Goal: Register for event/course

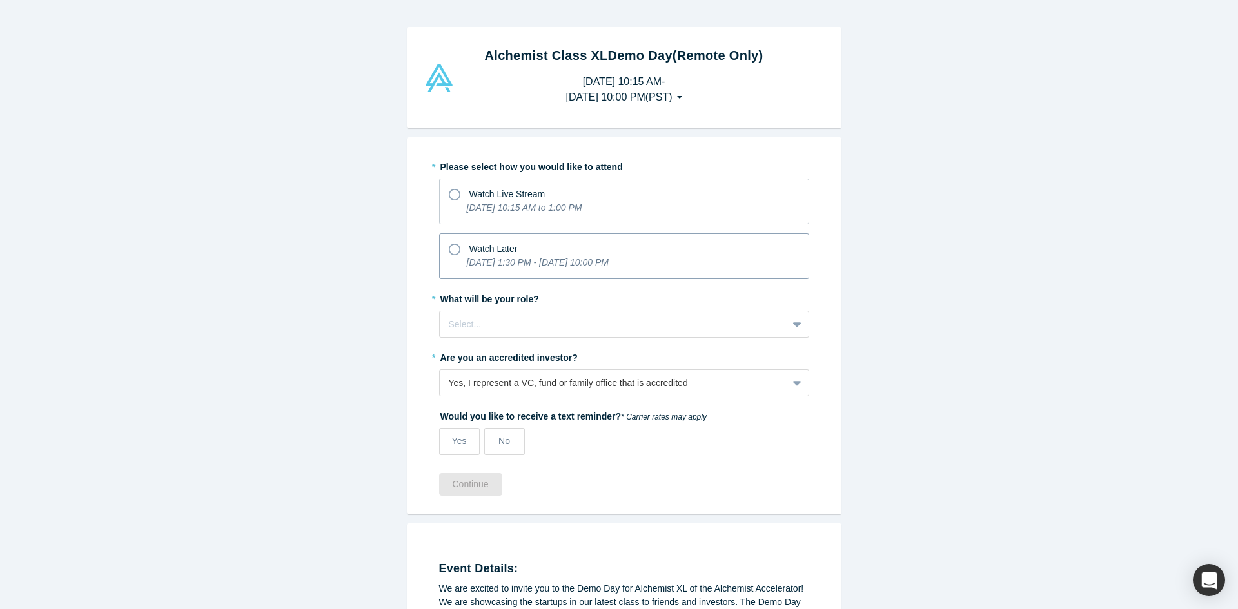
click at [501, 254] on span "Watch Later" at bounding box center [493, 249] width 48 height 10
click at [0, 0] on input "Watch Later [DATE] 1:30 PM - [DATE] 10:00 PM" at bounding box center [0, 0] width 0 height 0
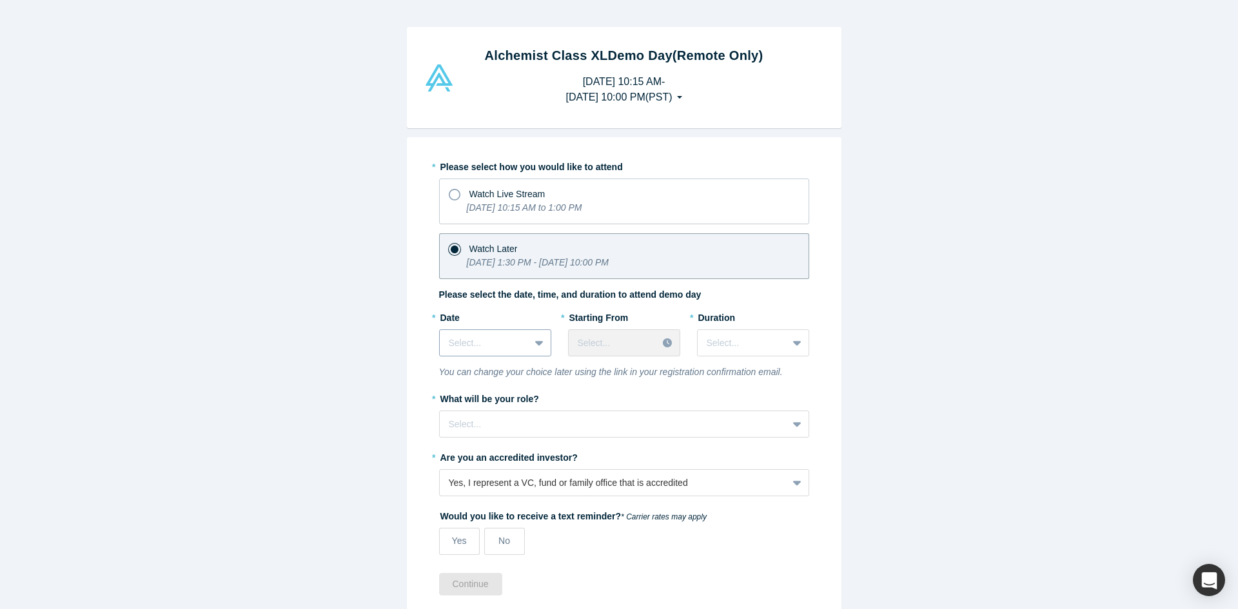
click at [530, 342] on div at bounding box center [540, 342] width 21 height 23
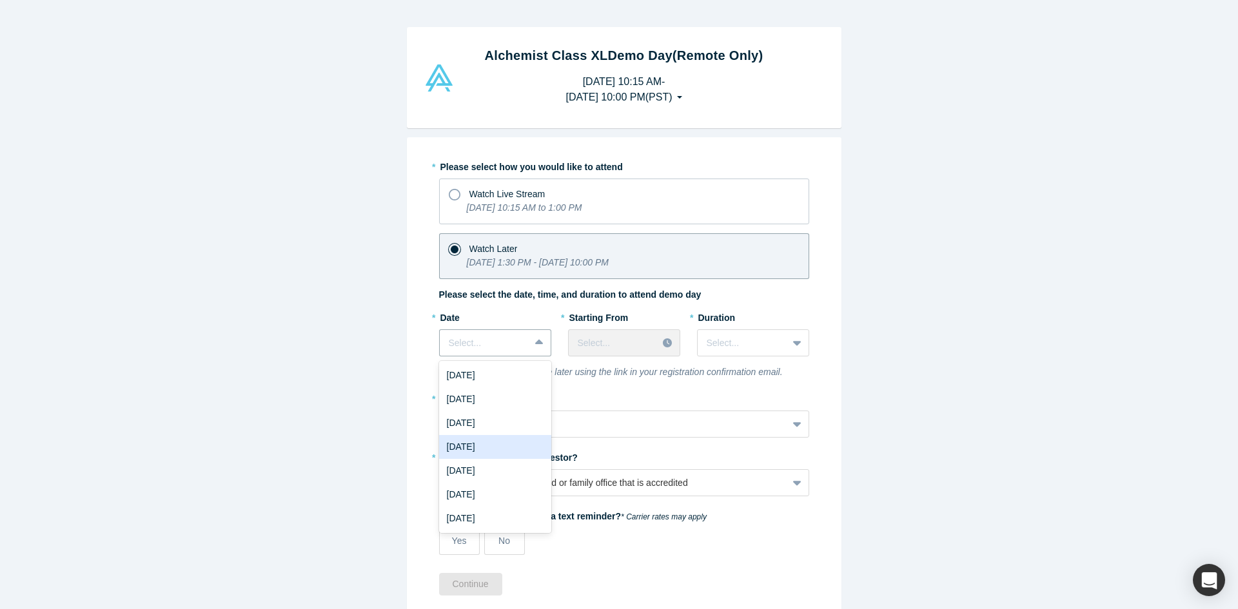
click at [491, 447] on div "[DATE]" at bounding box center [495, 447] width 112 height 24
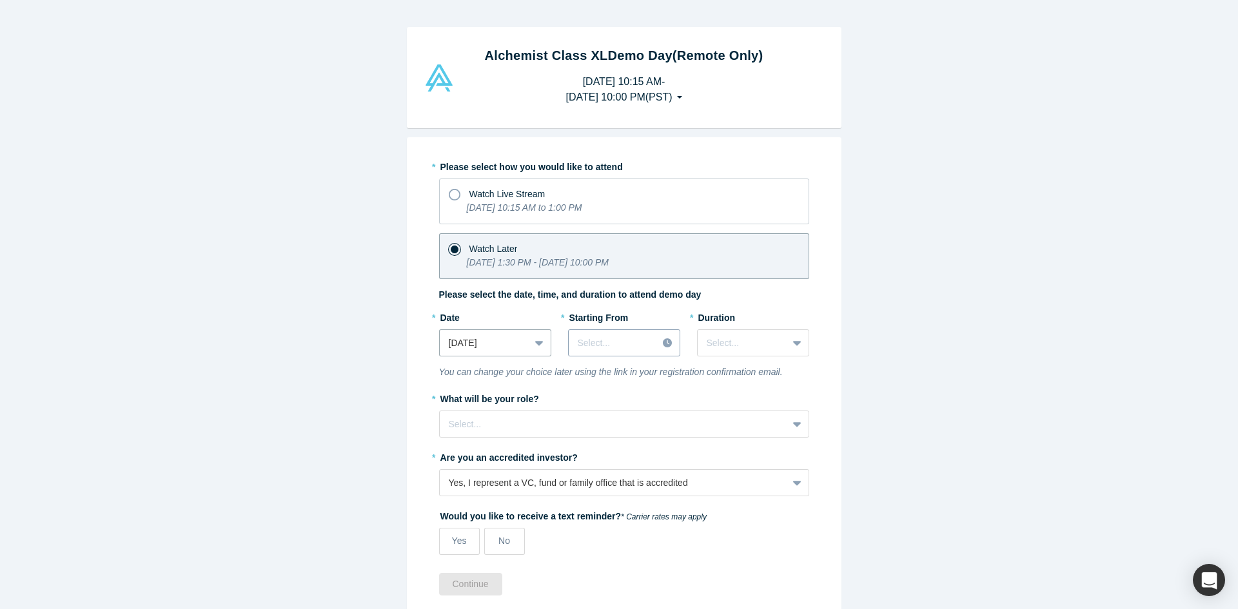
click at [644, 340] on div "Select..." at bounding box center [613, 343] width 89 height 21
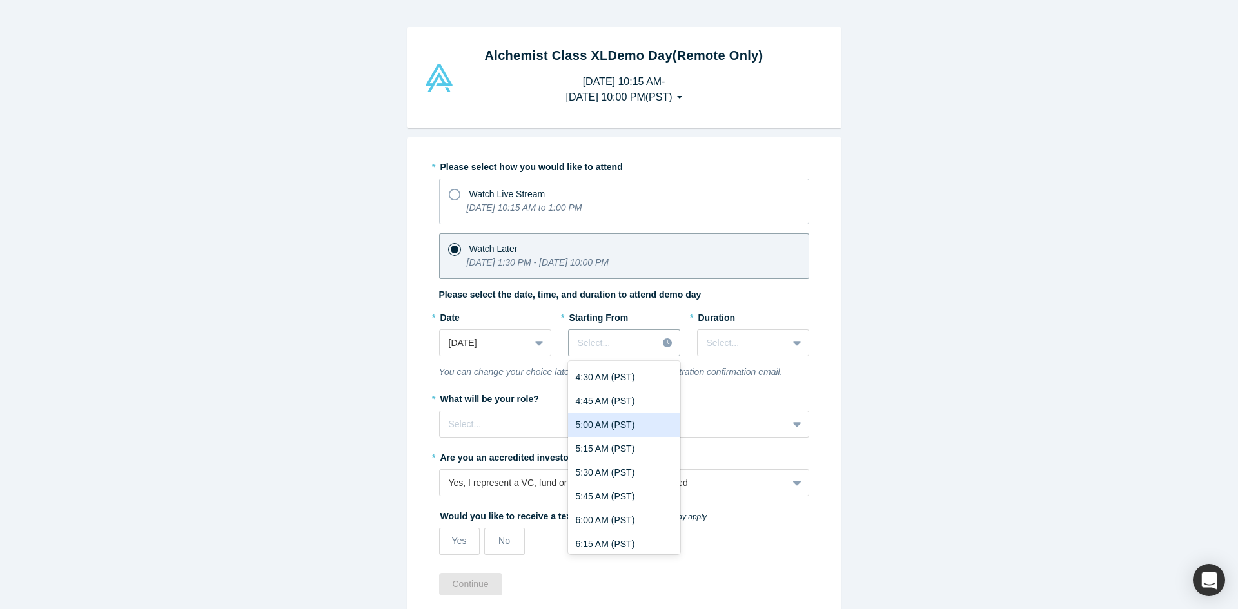
scroll to position [774, 0]
click at [614, 486] on div "9:00 AM (PST)" at bounding box center [624, 485] width 112 height 24
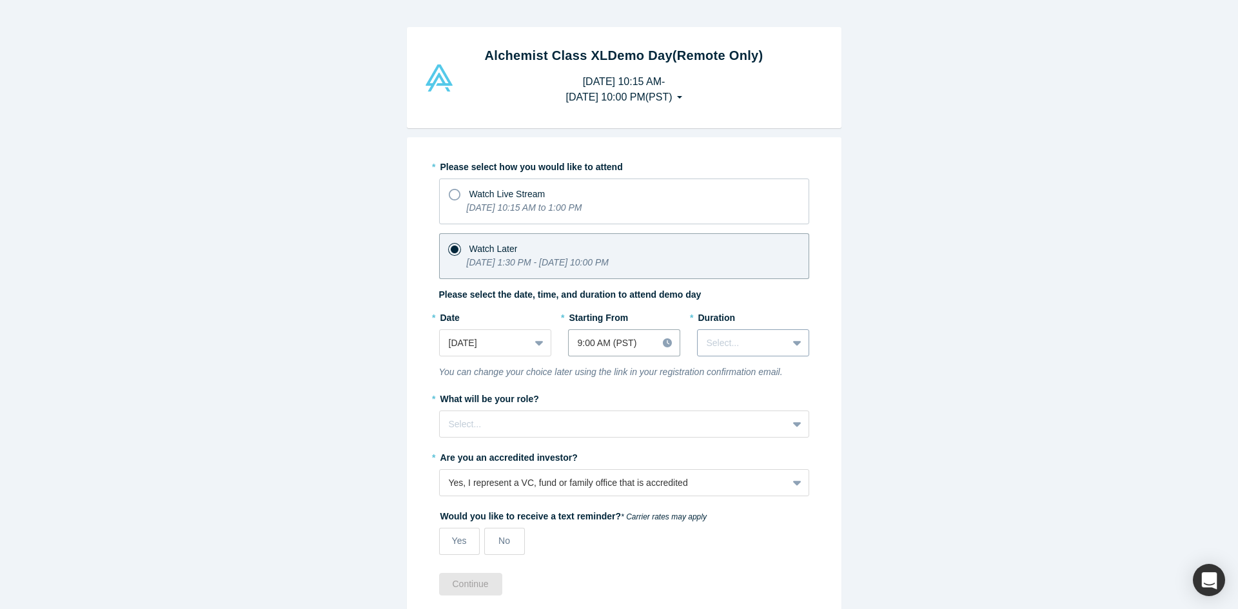
click at [728, 344] on div at bounding box center [743, 343] width 72 height 16
click at [738, 491] on div "3 hours" at bounding box center [753, 495] width 112 height 24
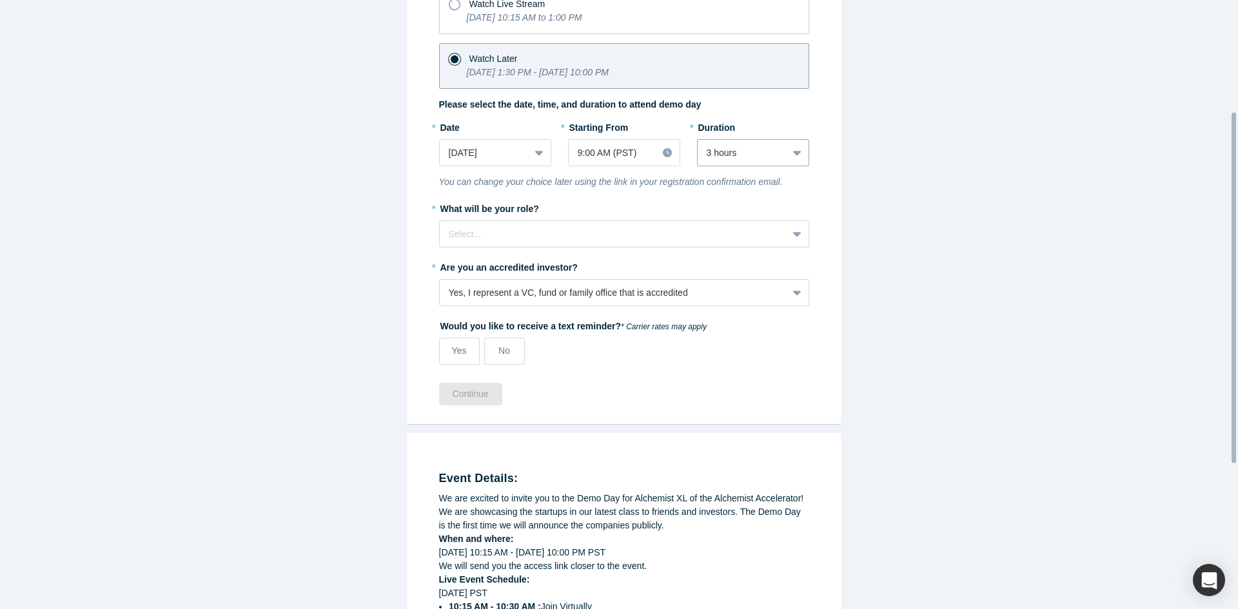
scroll to position [193, 0]
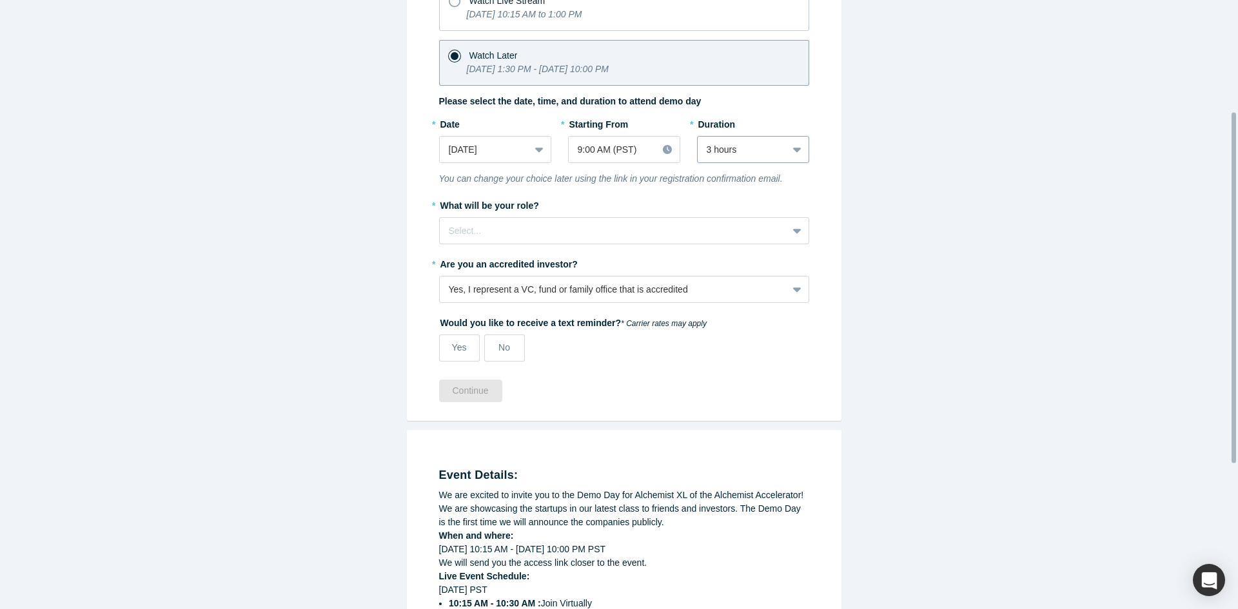
click at [774, 144] on div "3 hours" at bounding box center [743, 149] width 90 height 21
click at [544, 241] on div "Select..." at bounding box center [614, 231] width 348 height 21
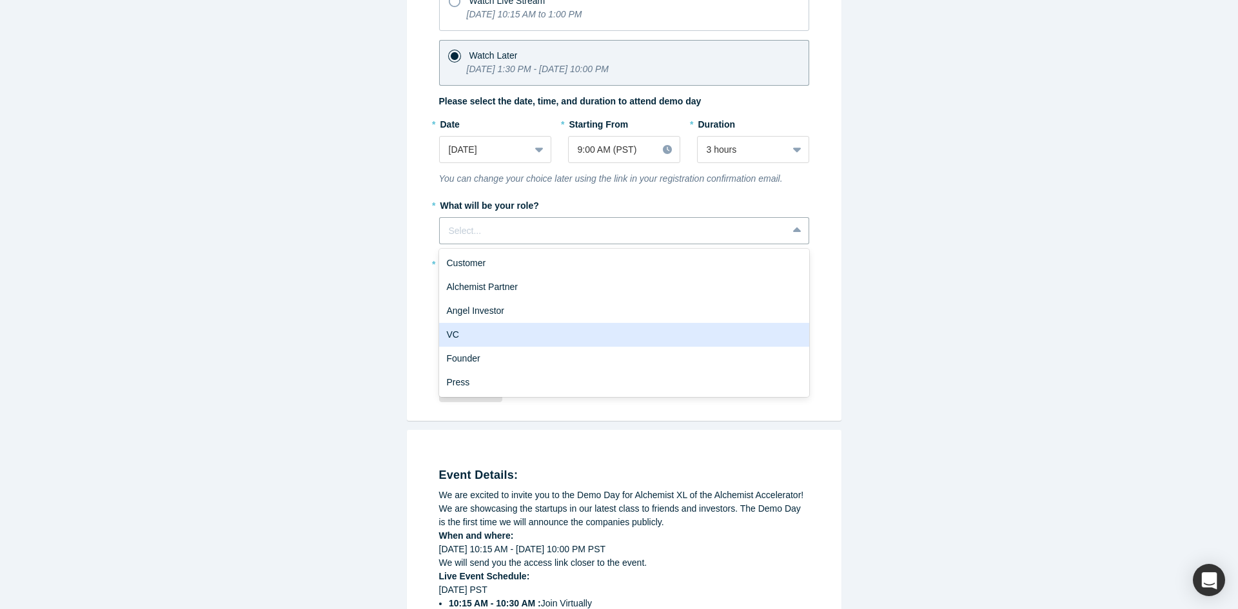
click at [507, 327] on div "VC" at bounding box center [624, 335] width 370 height 24
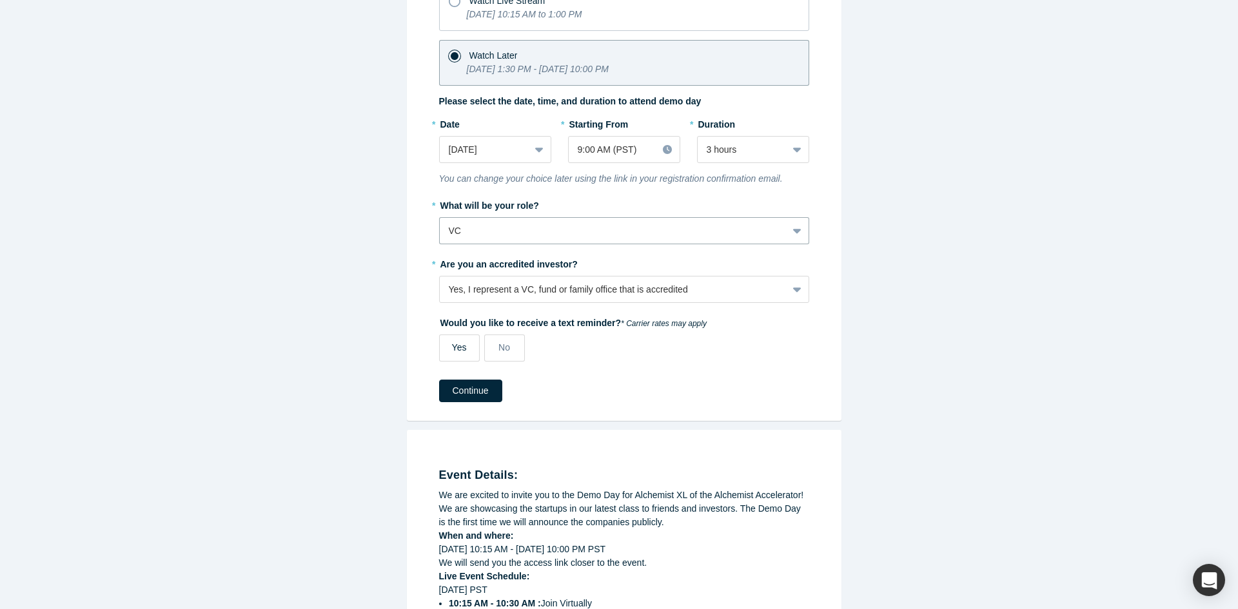
click at [452, 351] on span "Yes" at bounding box center [459, 347] width 15 height 10
click at [0, 0] on input "Yes" at bounding box center [0, 0] width 0 height 0
select select "US"
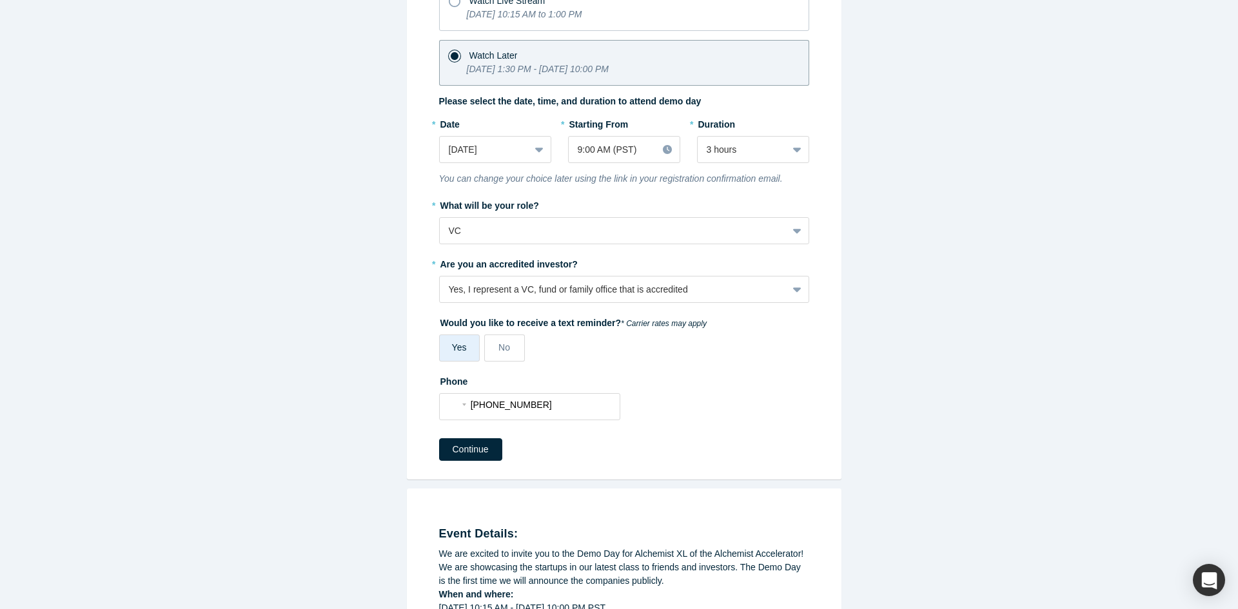
scroll to position [451, 0]
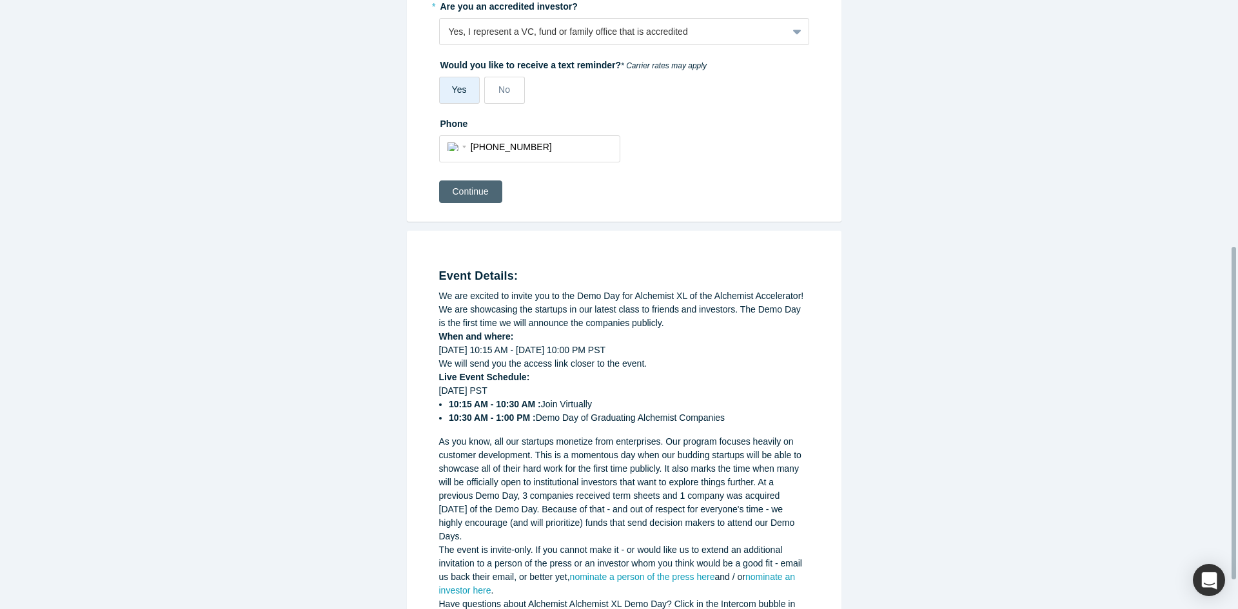
click at [468, 185] on button "Continue" at bounding box center [470, 192] width 63 height 23
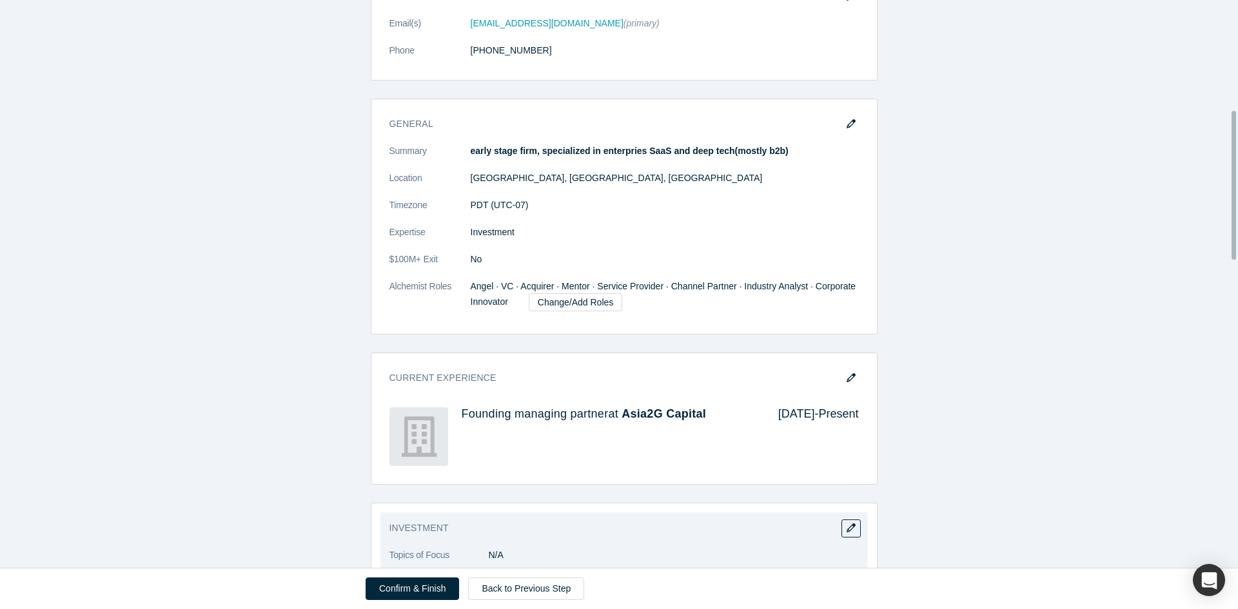
scroll to position [645, 0]
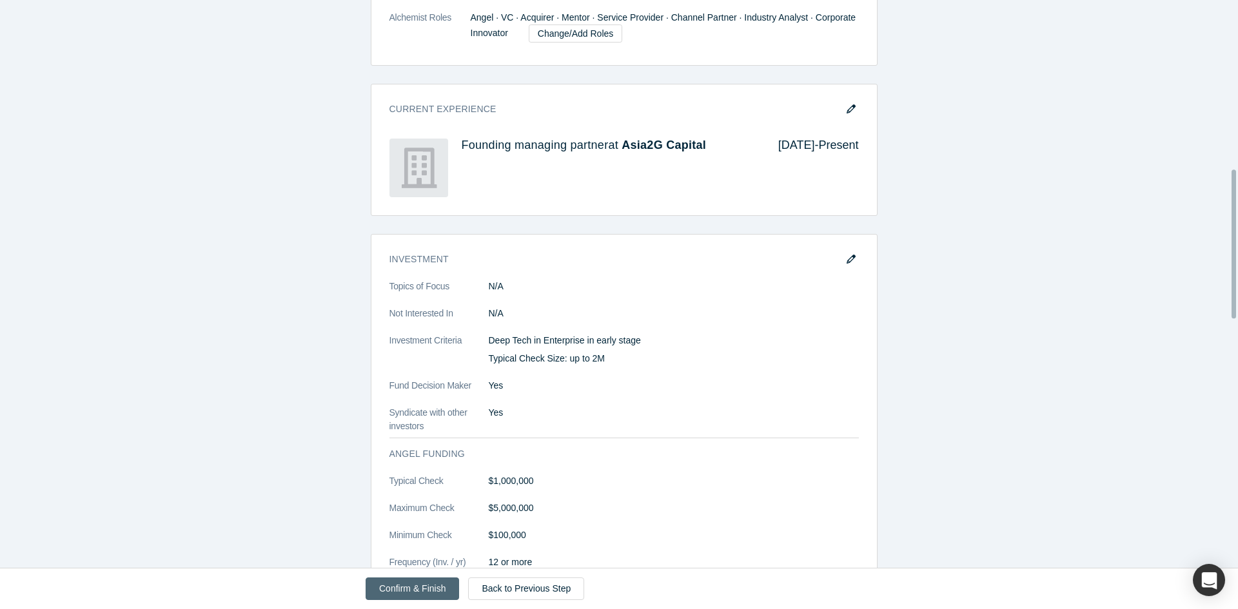
click at [398, 587] on button "Confirm & Finish" at bounding box center [412, 589] width 93 height 23
